Goal: Task Accomplishment & Management: Use online tool/utility

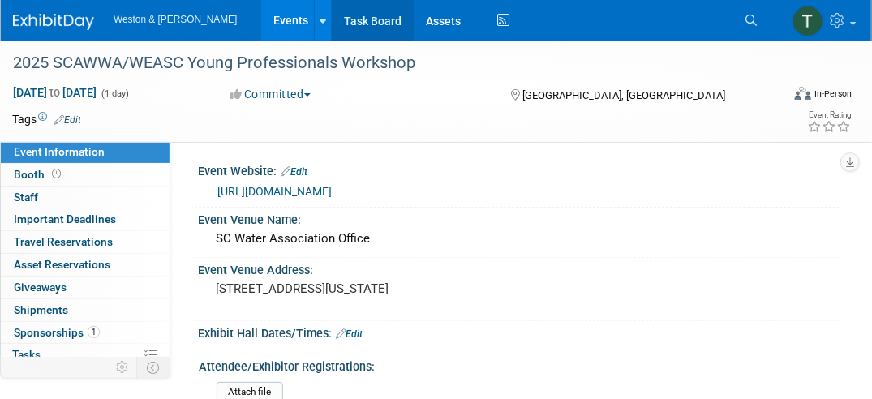
click at [332, 11] on link "Task Board" at bounding box center [373, 20] width 82 height 41
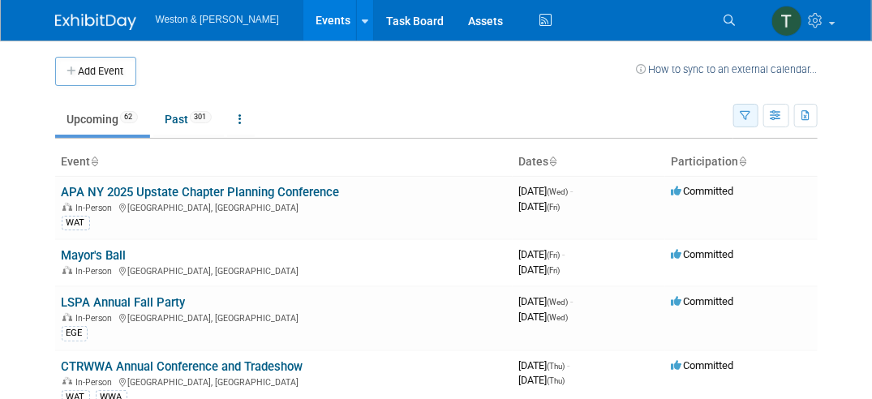
click at [739, 112] on button "button" at bounding box center [745, 116] width 25 height 24
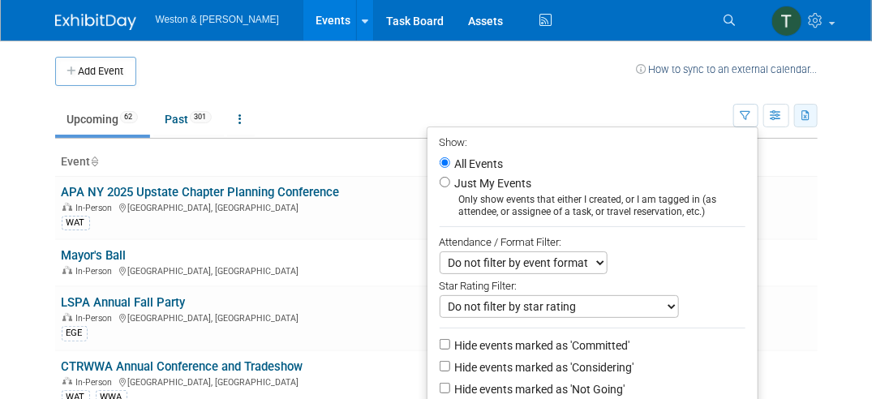
click at [810, 111] on icon "button" at bounding box center [806, 116] width 9 height 11
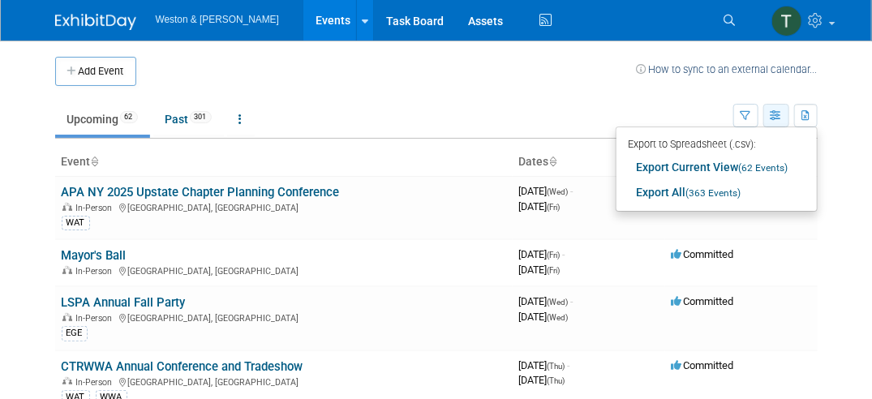
click at [775, 116] on icon "button" at bounding box center [776, 116] width 12 height 11
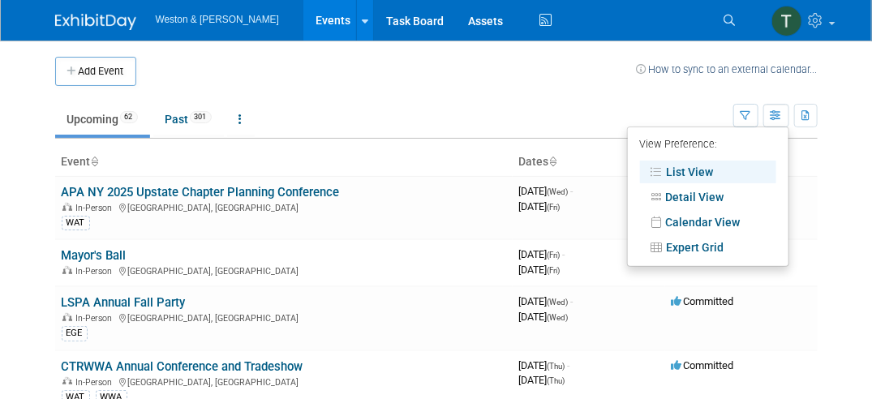
click at [709, 172] on link "List View" at bounding box center [708, 172] width 136 height 23
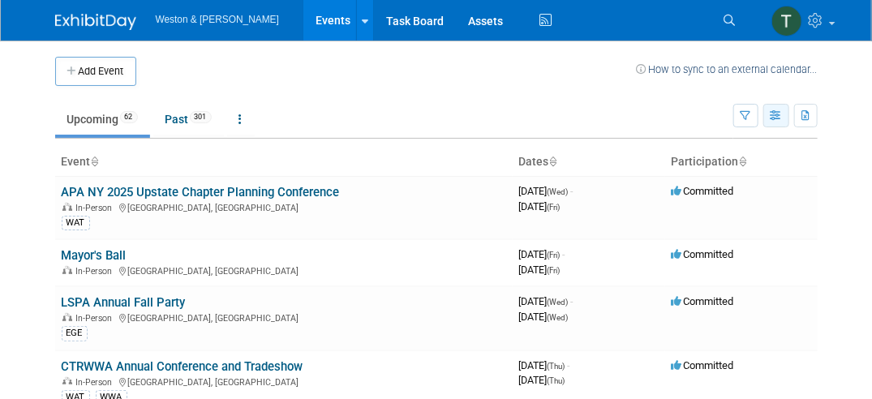
click at [775, 114] on icon "button" at bounding box center [776, 116] width 12 height 11
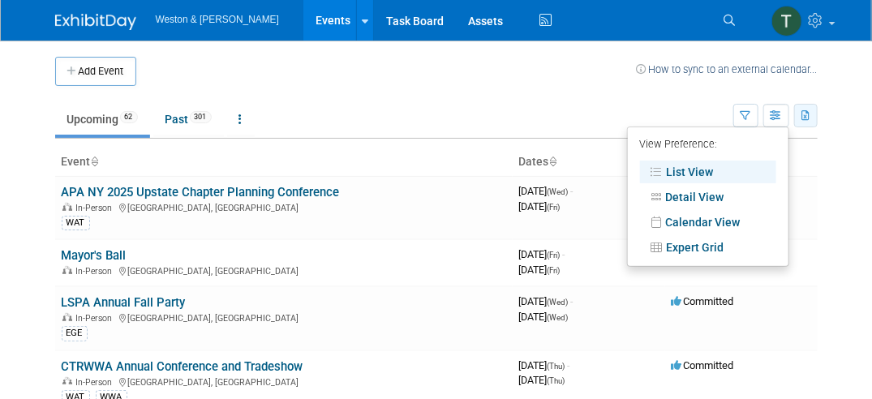
click at [809, 112] on icon "button" at bounding box center [806, 116] width 9 height 11
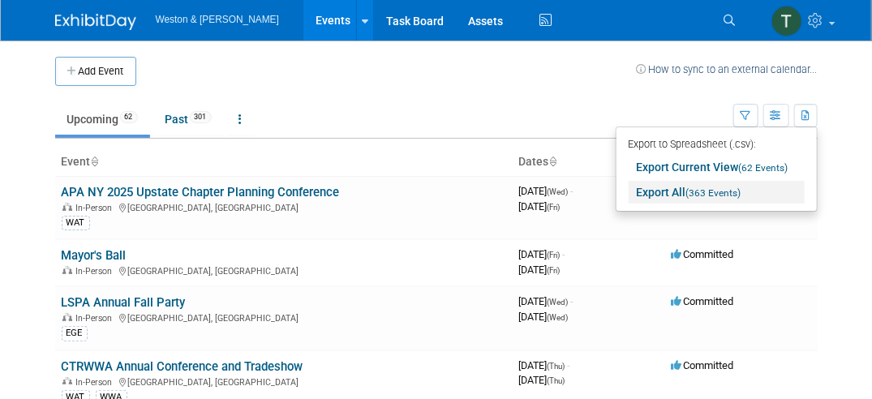
click at [688, 190] on span "(363 Events)" at bounding box center [713, 192] width 55 height 11
